Goal: Task Accomplishment & Management: Manage account settings

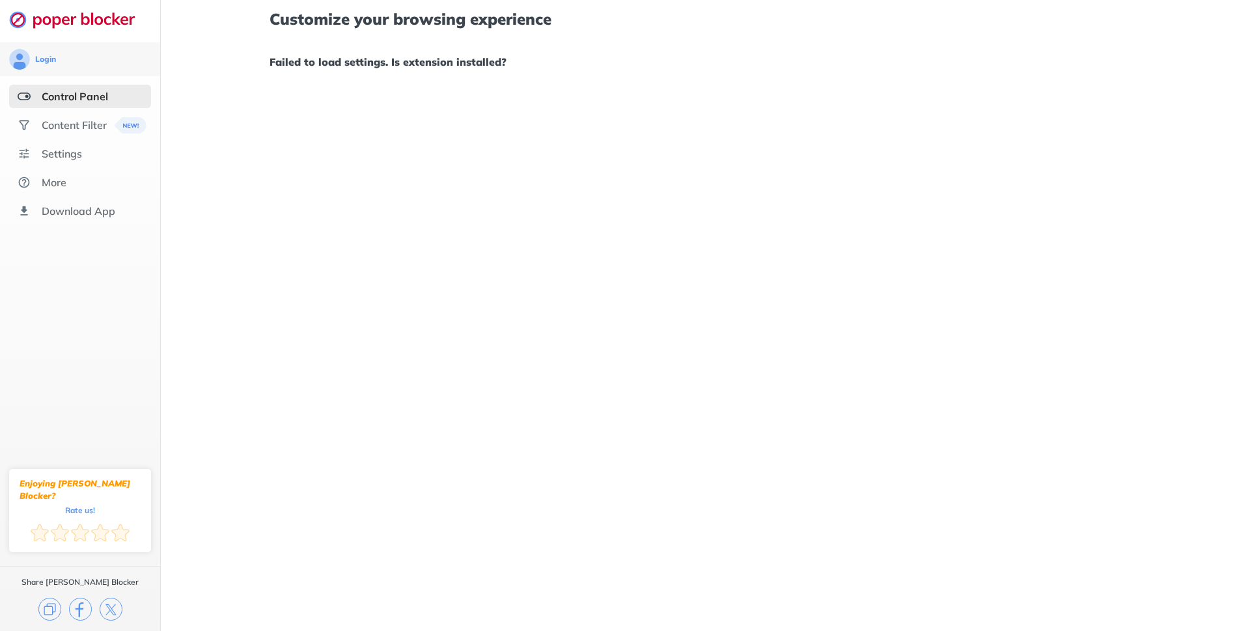
click at [260, 125] on div "Customize your browsing experience Failed to load settings. Is extension instal…" at bounding box center [705, 315] width 1089 height 631
click at [86, 130] on div "Content Filter" at bounding box center [74, 124] width 65 height 13
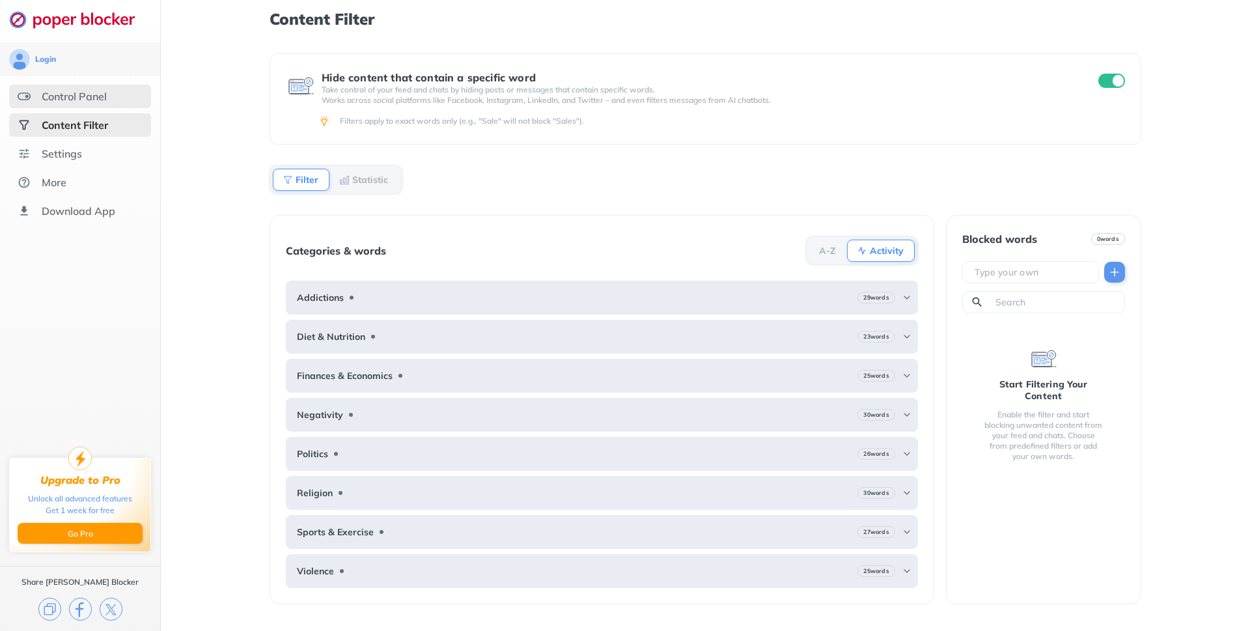
click at [85, 97] on div "Control Panel" at bounding box center [74, 96] width 65 height 13
